Goal: Task Accomplishment & Management: Manage account settings

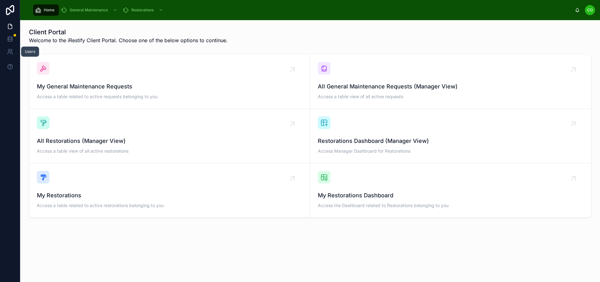
click at [11, 53] on icon at bounding box center [10, 52] width 6 height 6
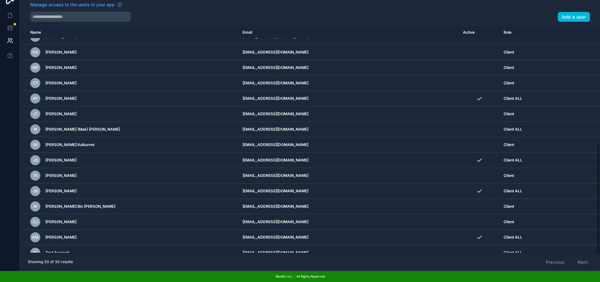
scroll to position [244, 0]
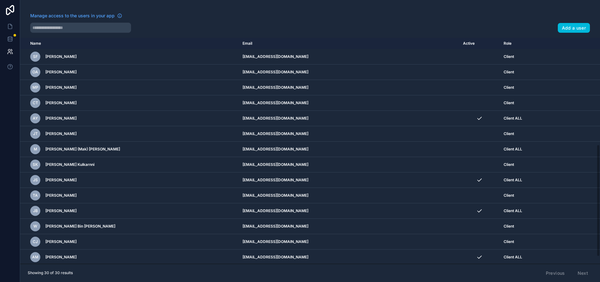
scroll to position [244, 0]
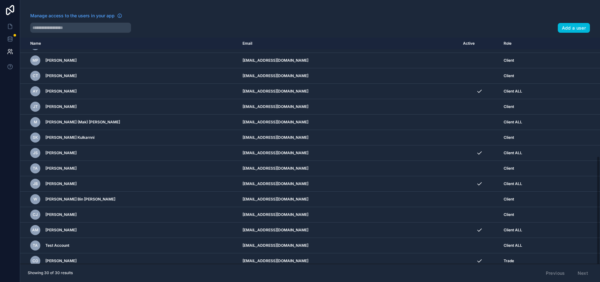
click at [0, 0] on icon "scrollable content" at bounding box center [0, 0] width 0 height 0
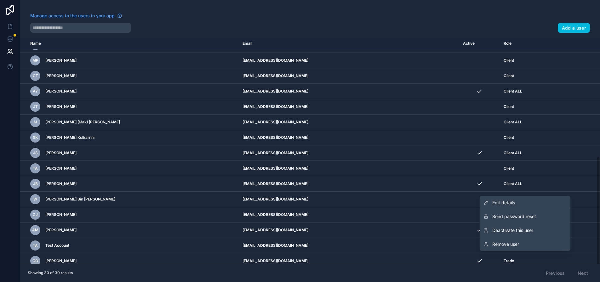
click at [535, 207] on link "Edit details" at bounding box center [525, 203] width 91 height 14
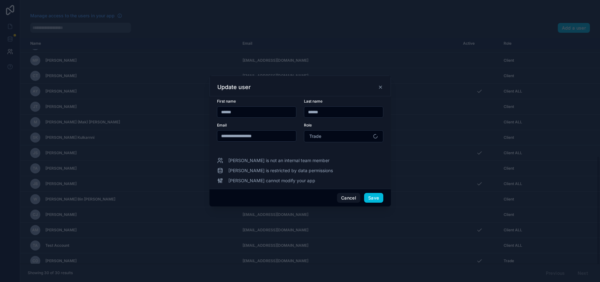
click at [323, 140] on button "Trade" at bounding box center [343, 136] width 79 height 12
click at [352, 203] on button "Cancel" at bounding box center [348, 198] width 23 height 10
